Goal: Transaction & Acquisition: Download file/media

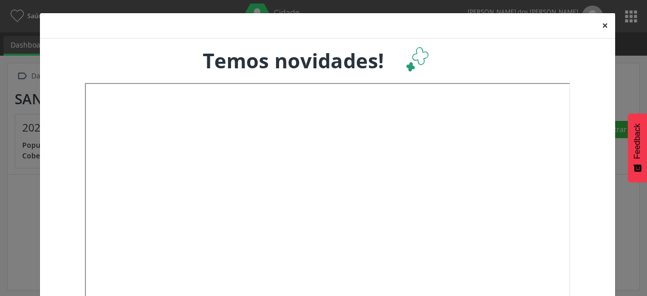
click at [602, 20] on button "×" at bounding box center [605, 25] width 20 height 25
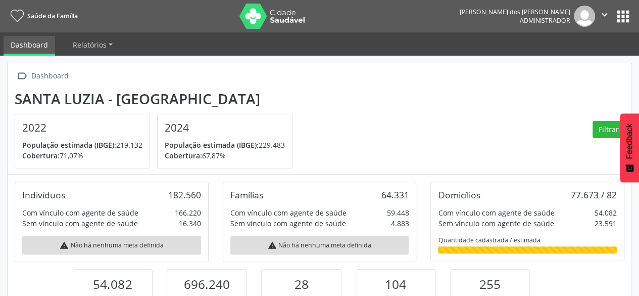
click at [622, 18] on button "apps" at bounding box center [624, 17] width 18 height 18
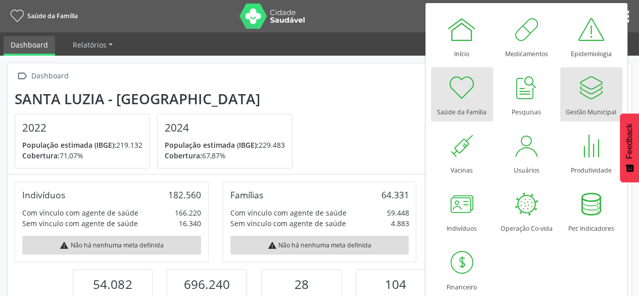
click at [576, 89] on div at bounding box center [591, 87] width 30 height 30
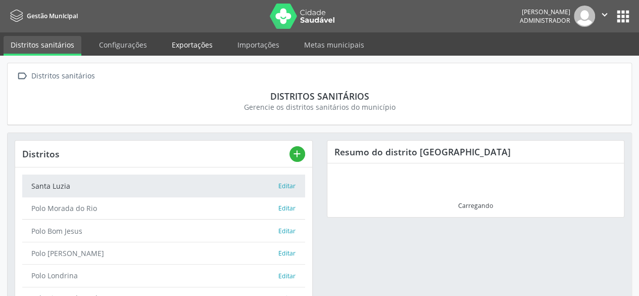
click at [192, 46] on link "Exportações" at bounding box center [192, 45] width 55 height 18
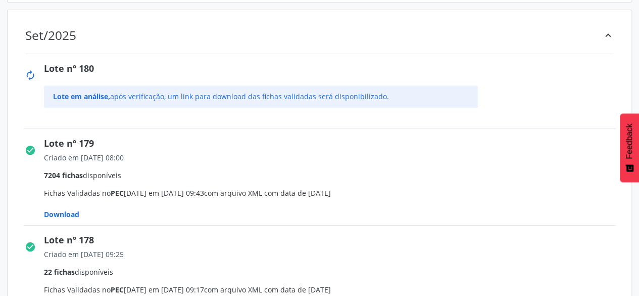
scroll to position [202, 0]
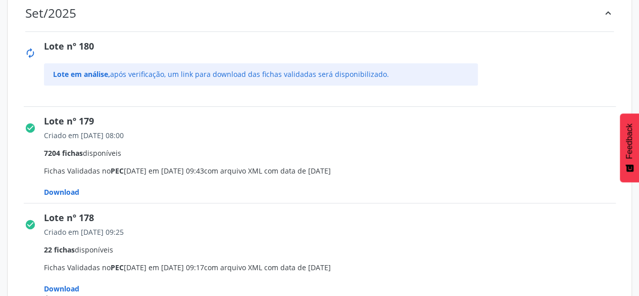
click at [72, 192] on span "Download" at bounding box center [61, 192] width 35 height 10
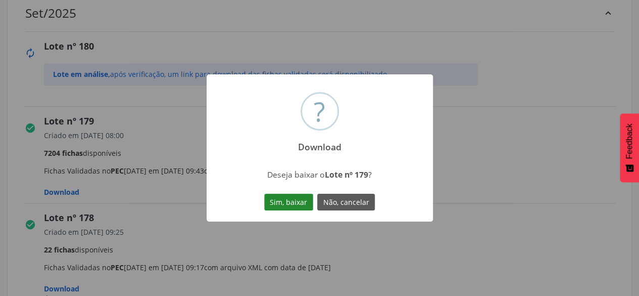
click at [278, 198] on button "Sim, baixar" at bounding box center [288, 202] width 49 height 17
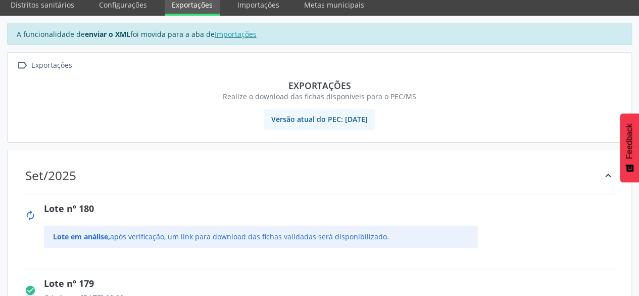
scroll to position [0, 0]
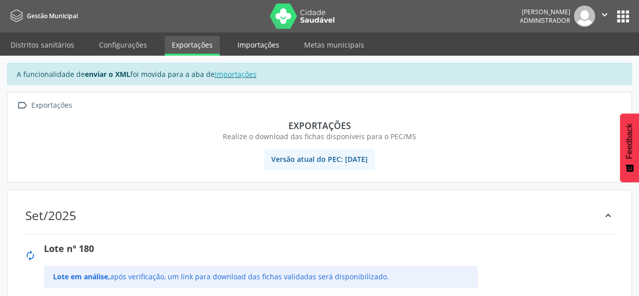
click at [264, 47] on link "Importações" at bounding box center [259, 45] width 56 height 18
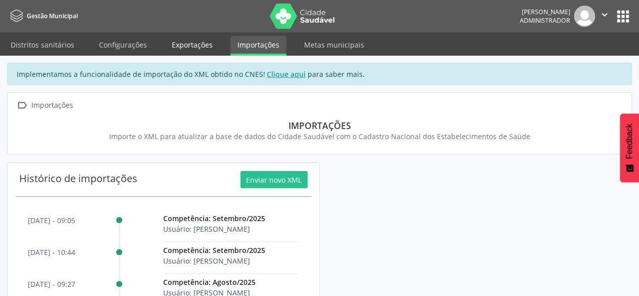
click at [192, 49] on link "Exportações" at bounding box center [192, 45] width 55 height 18
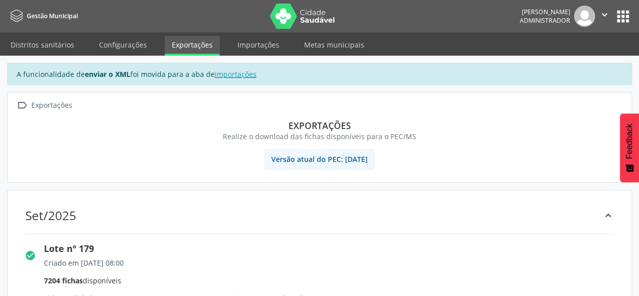
click at [618, 14] on button "apps" at bounding box center [624, 17] width 18 height 18
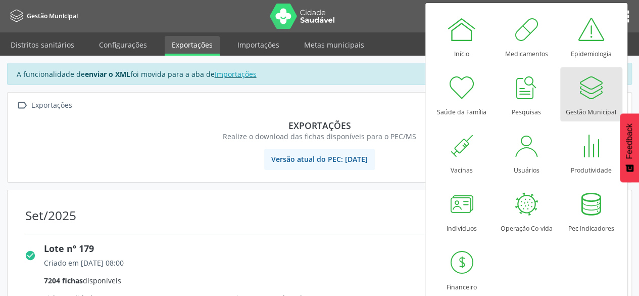
click at [598, 96] on div at bounding box center [591, 87] width 30 height 30
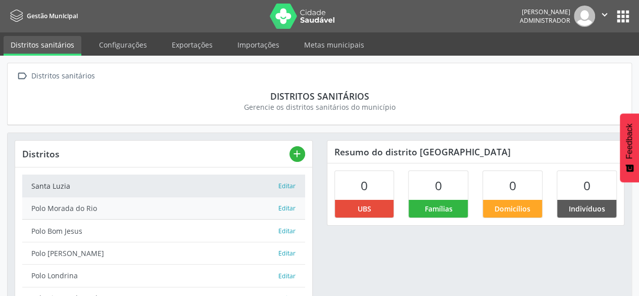
click at [70, 197] on link "Polo Morada do Rio Editar" at bounding box center [163, 208] width 283 height 22
